Goal: Check status: Check status

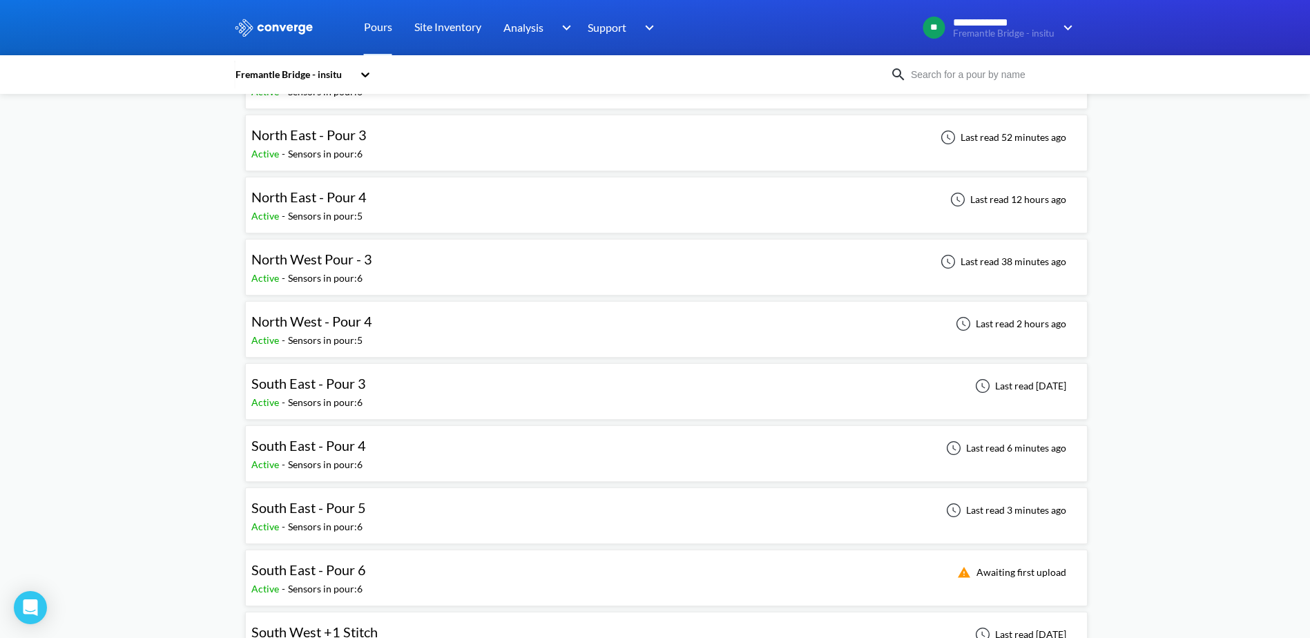
scroll to position [207, 0]
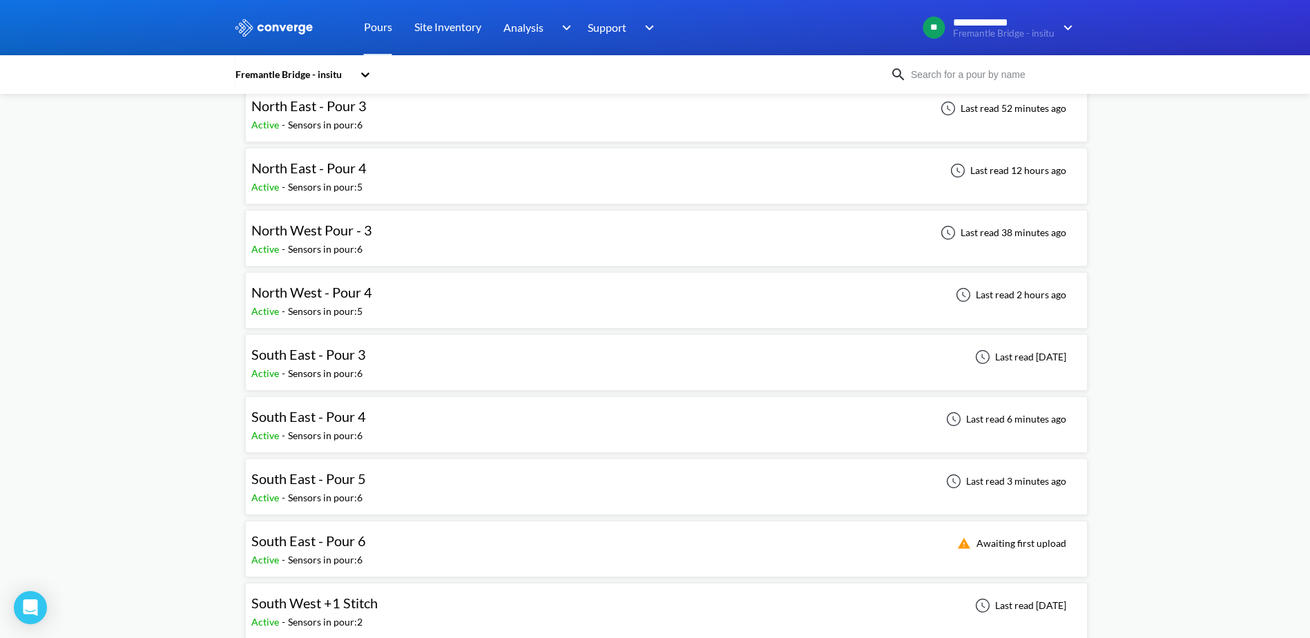
click at [563, 247] on div "North West Pour - 3 Active - Sensors in pour: 6 Last read 38 minutes ago" at bounding box center [666, 238] width 830 height 44
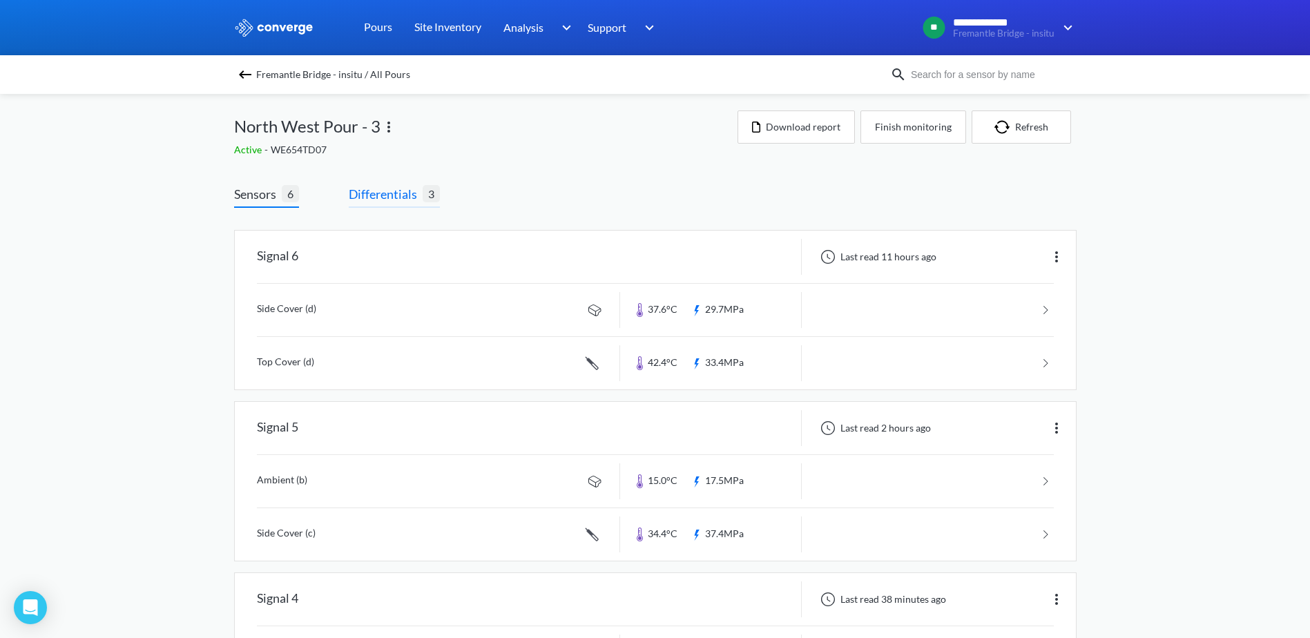
click at [374, 197] on span "Differentials" at bounding box center [386, 193] width 74 height 19
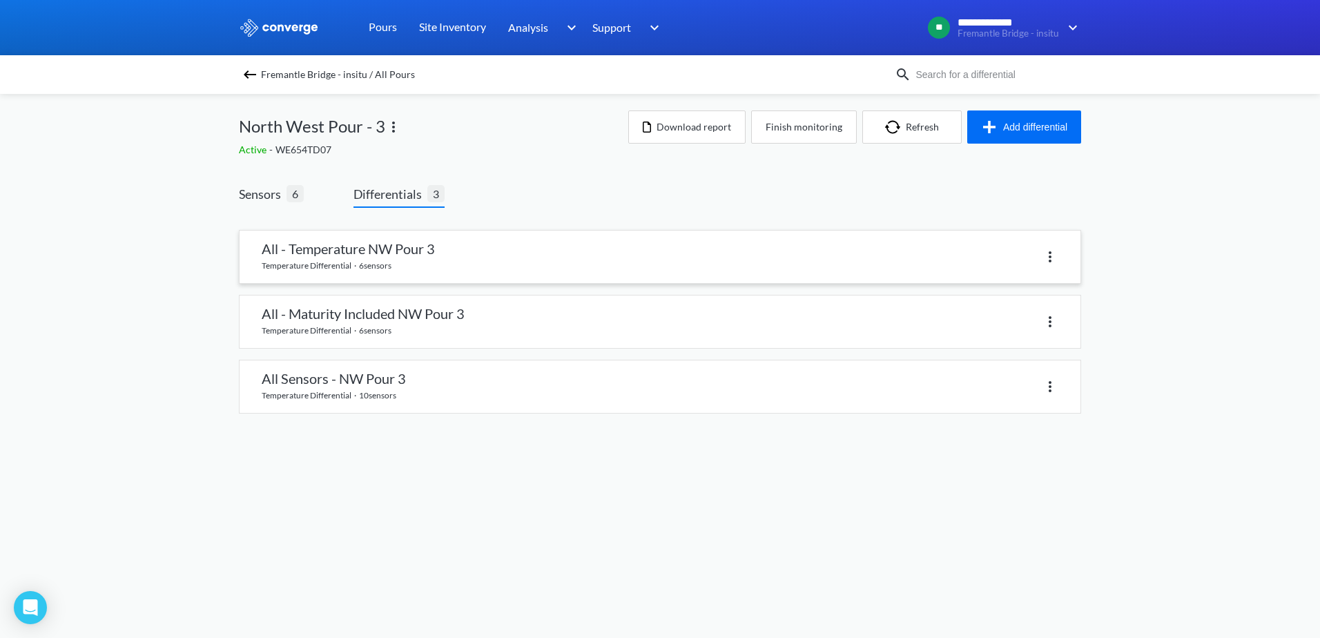
click at [362, 259] on link at bounding box center [660, 257] width 841 height 52
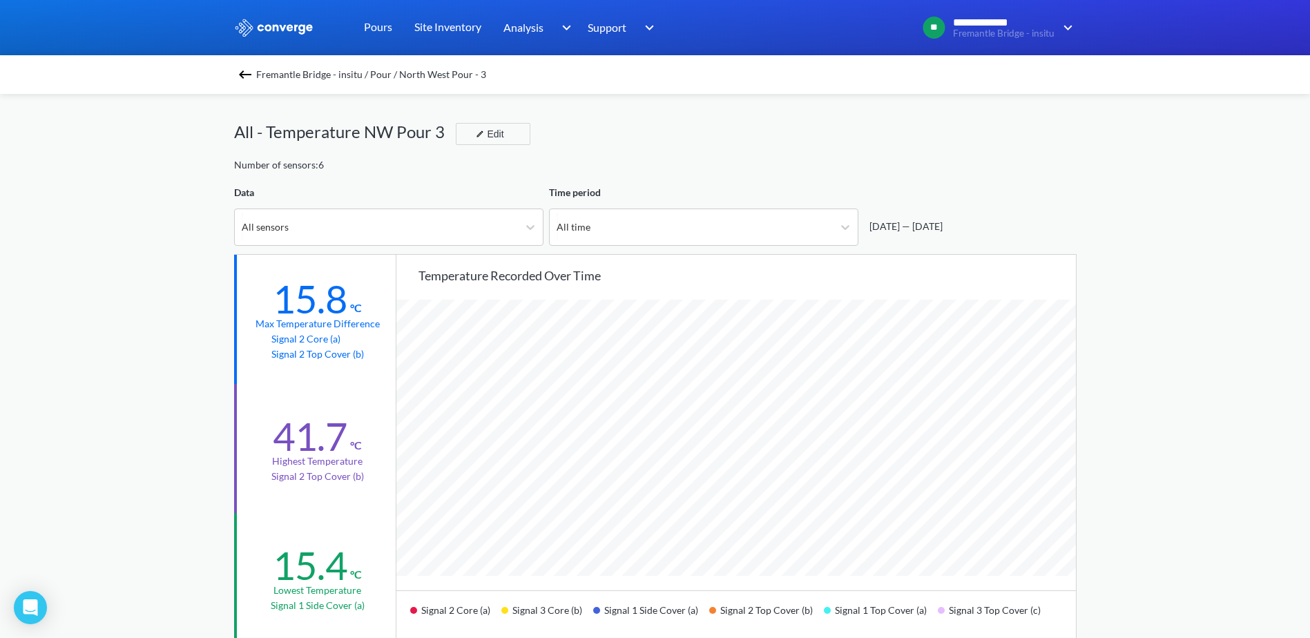
scroll to position [1156, 1310]
click at [246, 69] on img at bounding box center [245, 74] width 17 height 17
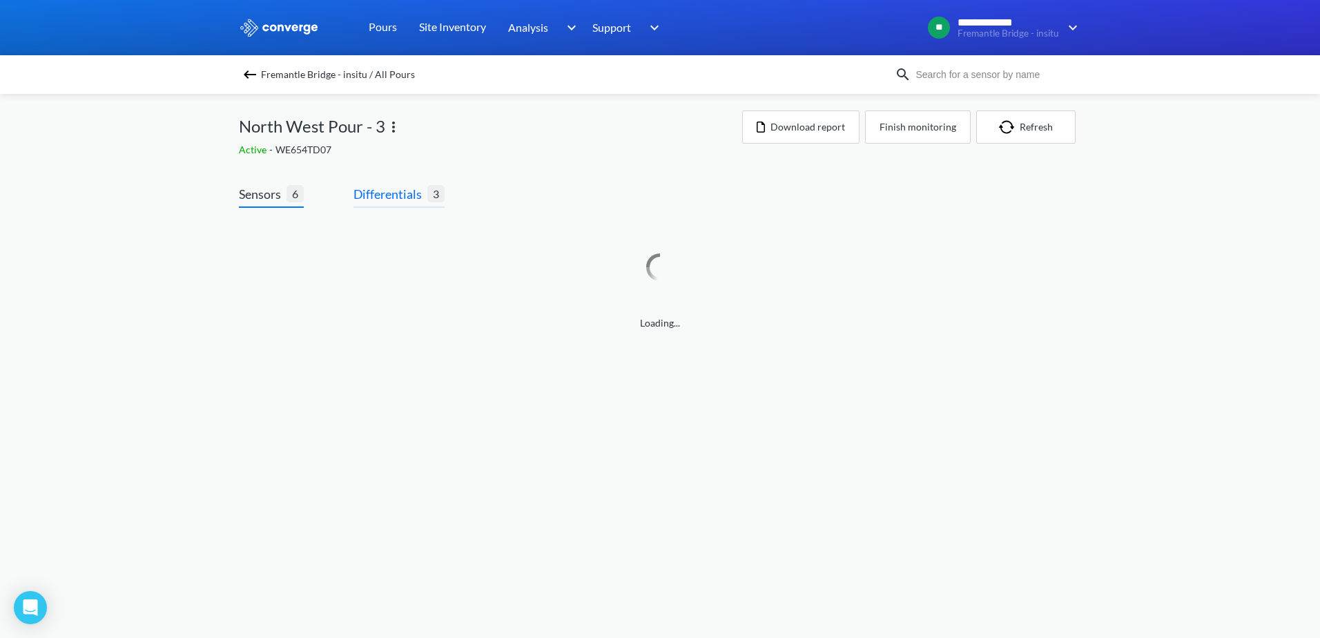
click at [422, 184] on span "Differentials" at bounding box center [390, 193] width 74 height 19
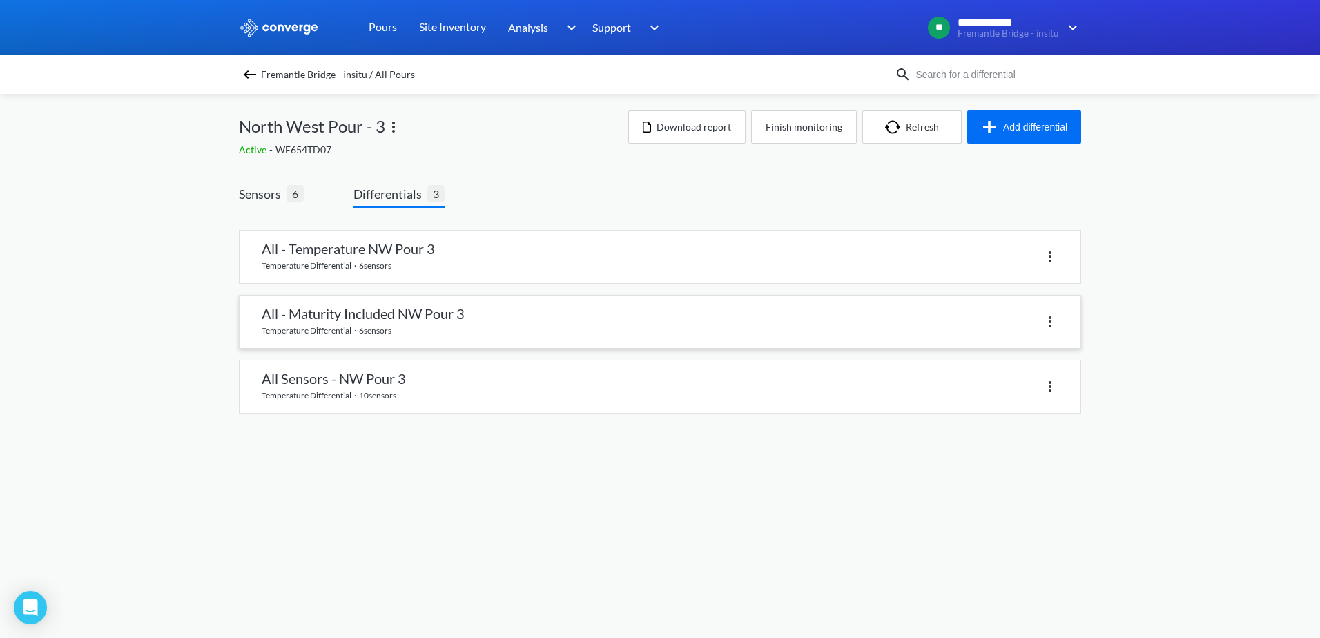
click at [407, 309] on link at bounding box center [660, 321] width 841 height 52
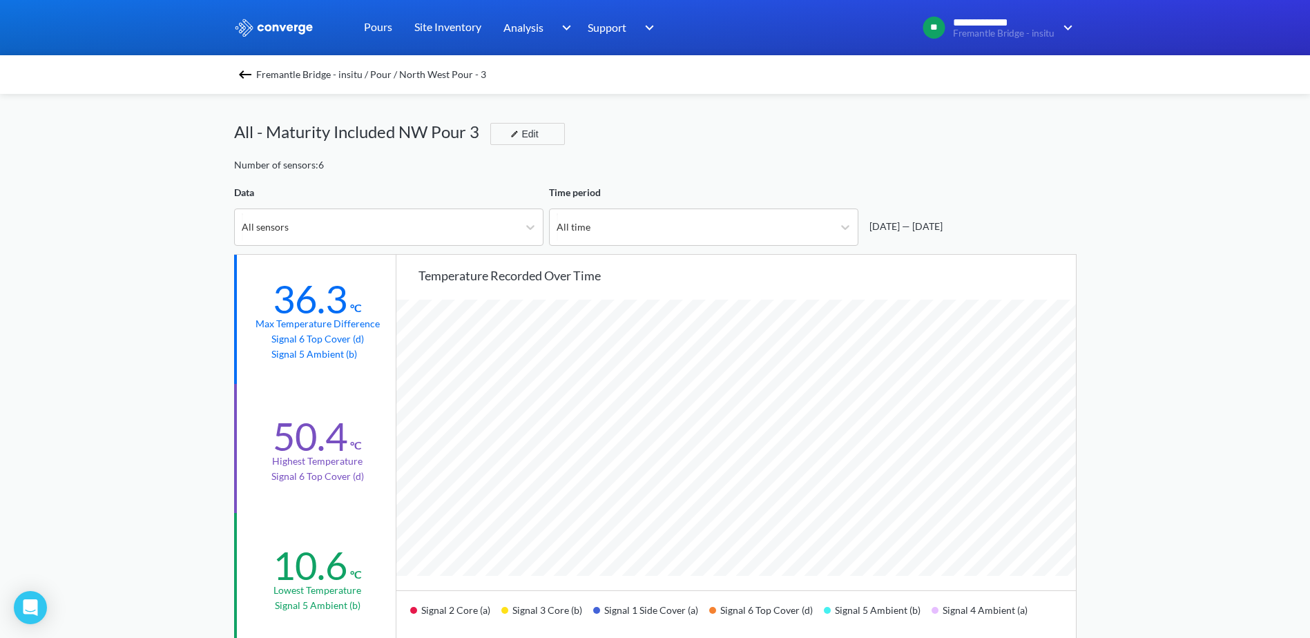
scroll to position [1156, 1310]
click at [243, 76] on img at bounding box center [245, 74] width 17 height 17
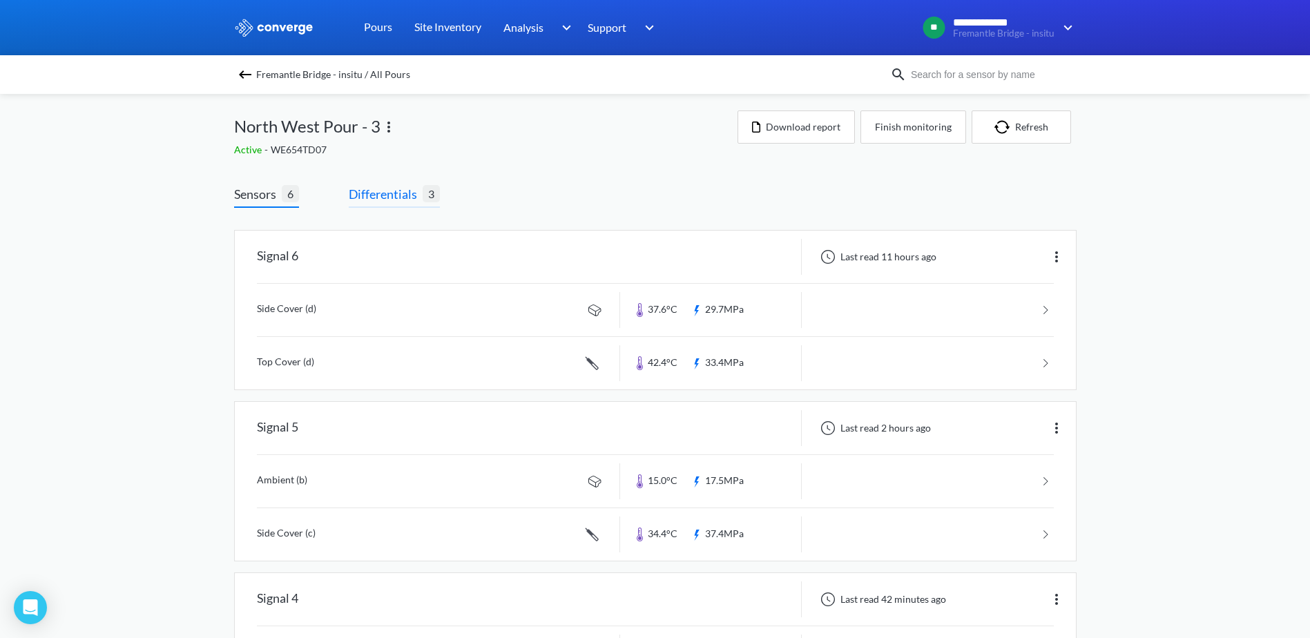
click at [389, 197] on span "Differentials" at bounding box center [386, 193] width 74 height 19
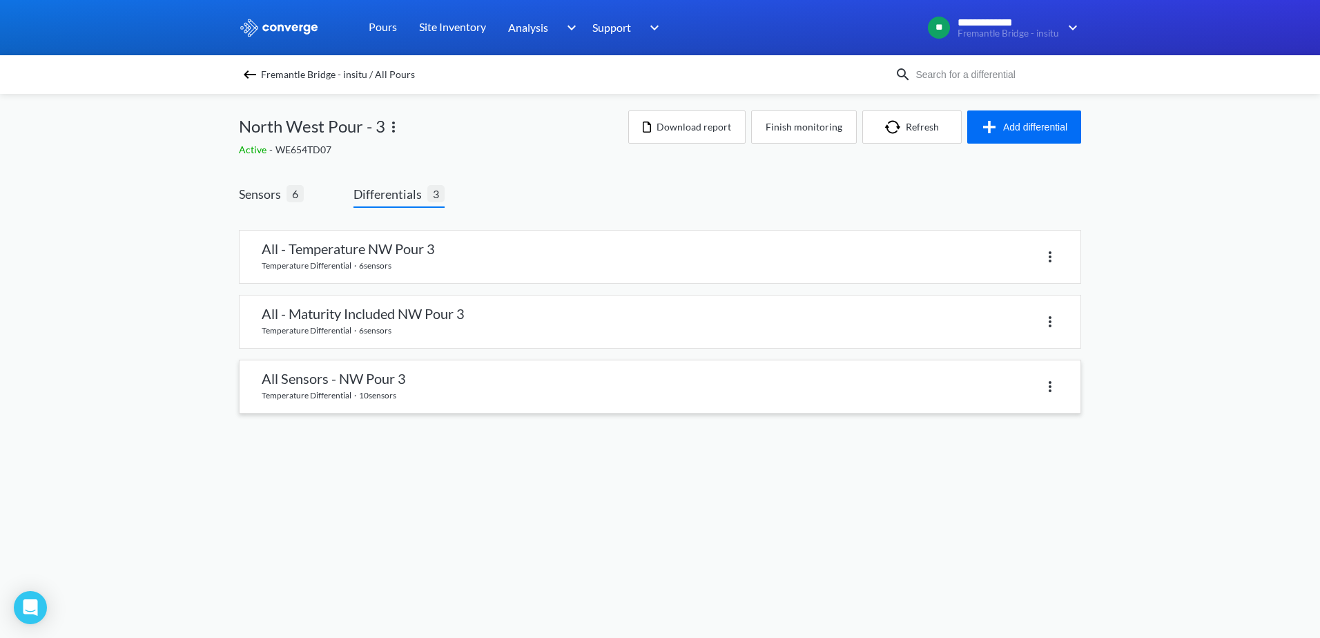
click at [400, 369] on link at bounding box center [660, 386] width 841 height 52
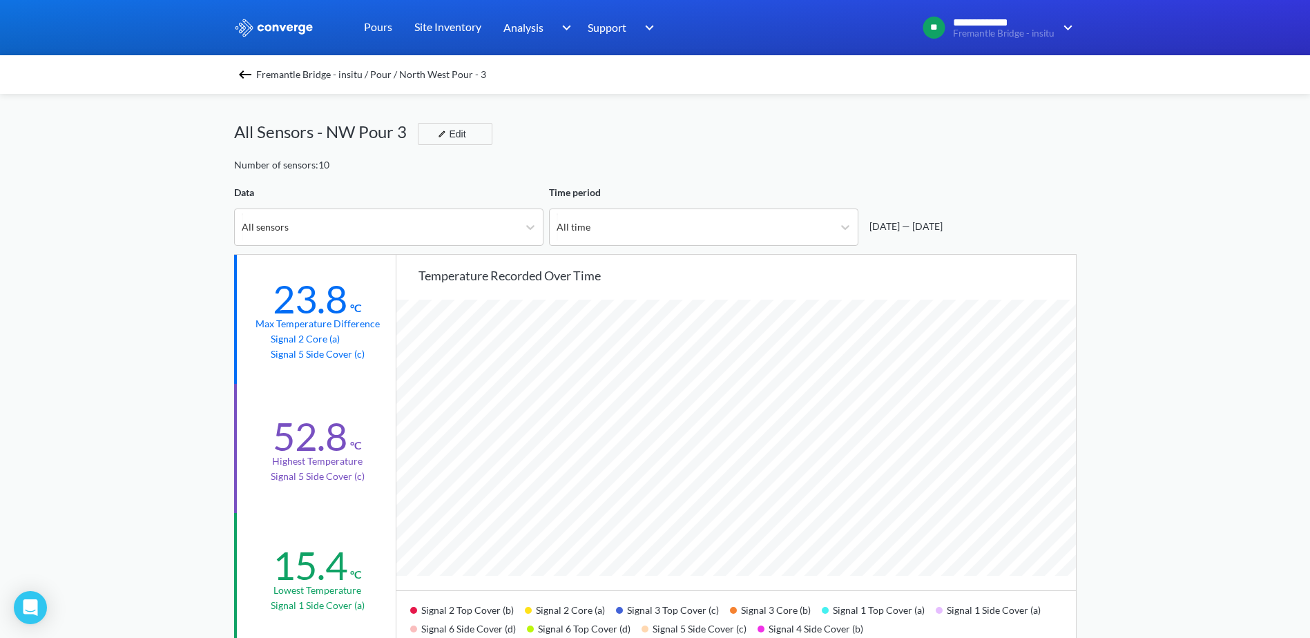
scroll to position [1156, 1310]
click at [280, 78] on span "Fremantle Bridge - insitu / Pour / North West Pour - 3" at bounding box center [371, 74] width 230 height 19
